Goal: Task Accomplishment & Management: Manage account settings

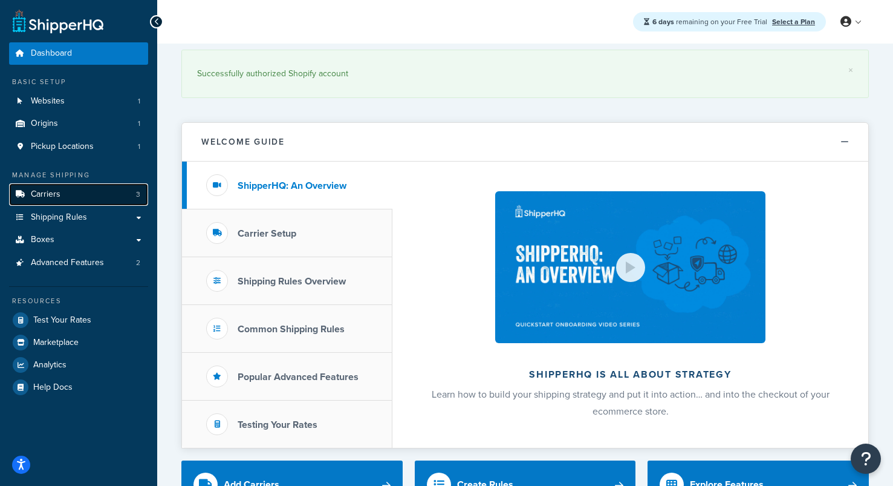
click at [64, 194] on link "Carriers 3" at bounding box center [78, 194] width 139 height 22
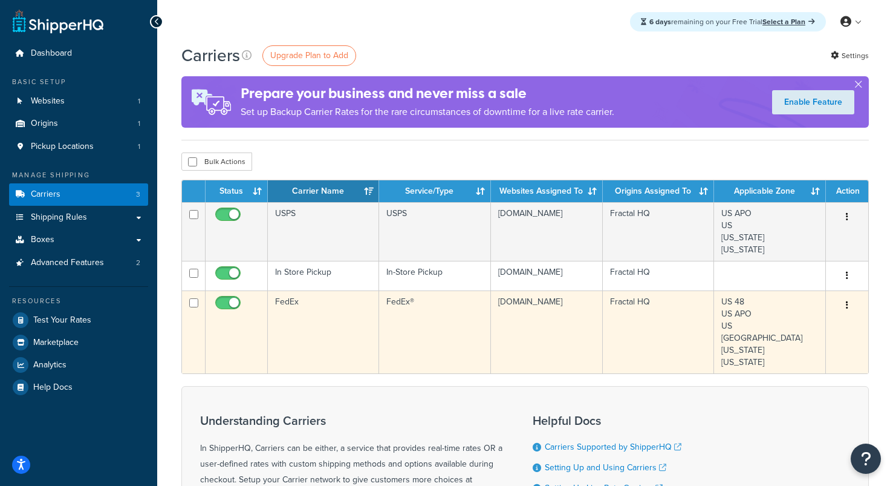
click at [323, 312] on td "FedEx" at bounding box center [323, 331] width 111 height 83
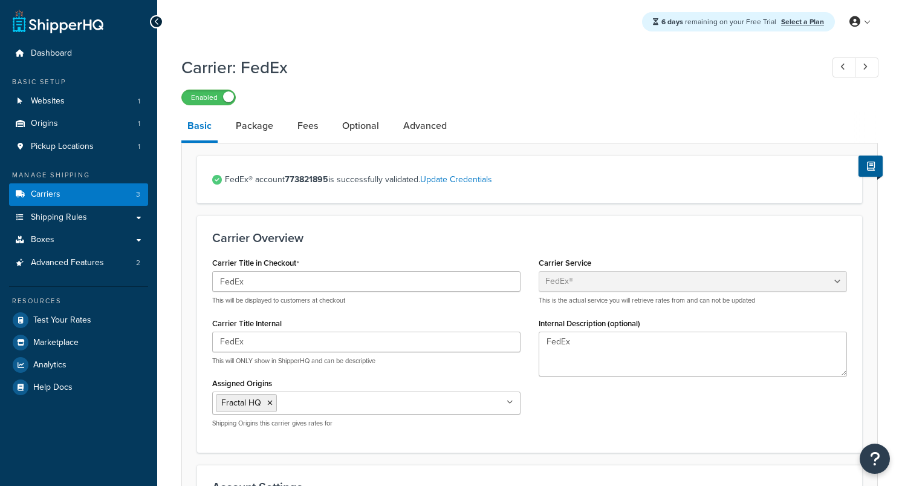
select select "fedEx"
select select "REGULAR_PICKUP"
select select "YOUR_PACKAGING"
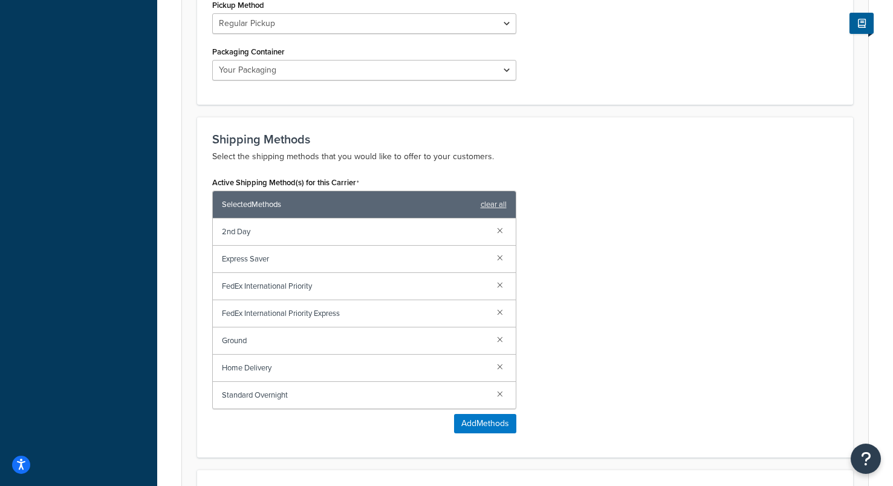
scroll to position [638, 0]
